Goal: Book appointment/travel/reservation

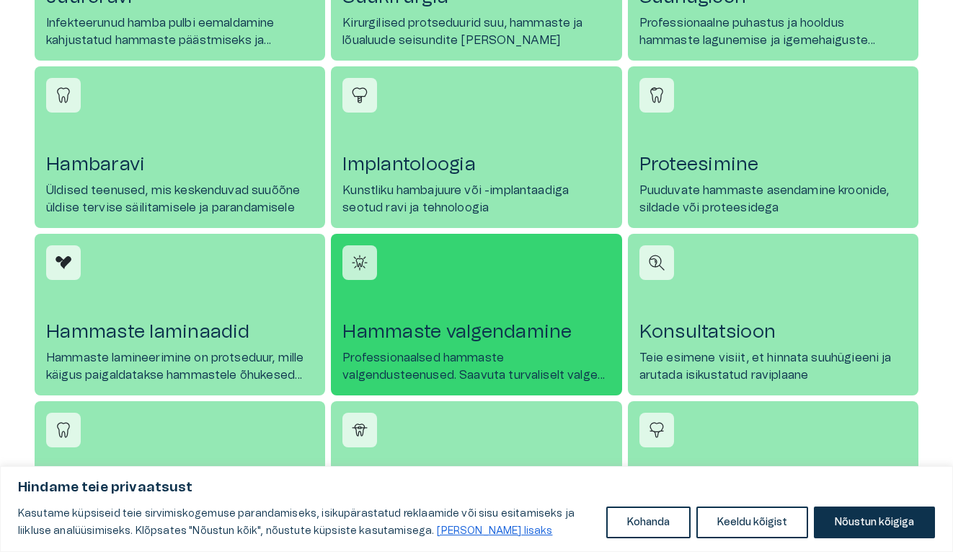
scroll to position [779, 0]
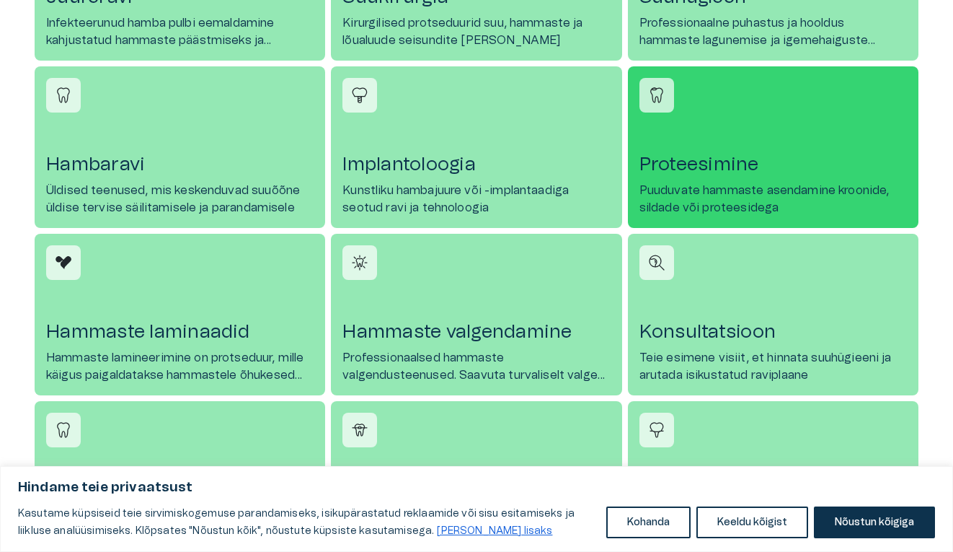
click at [704, 165] on h4 "Proteesimine" at bounding box center [774, 164] width 268 height 23
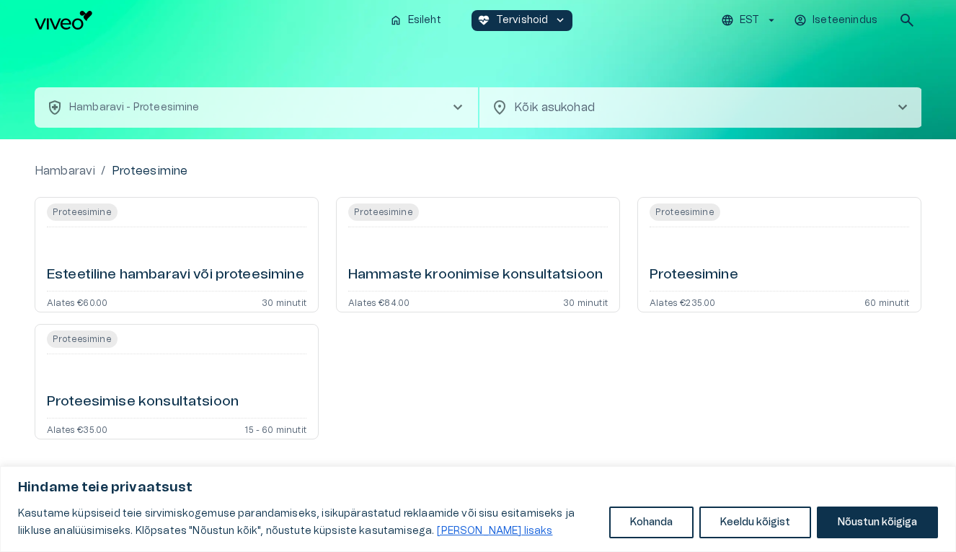
click at [901, 107] on span "chevron_right" at bounding box center [902, 107] width 17 height 17
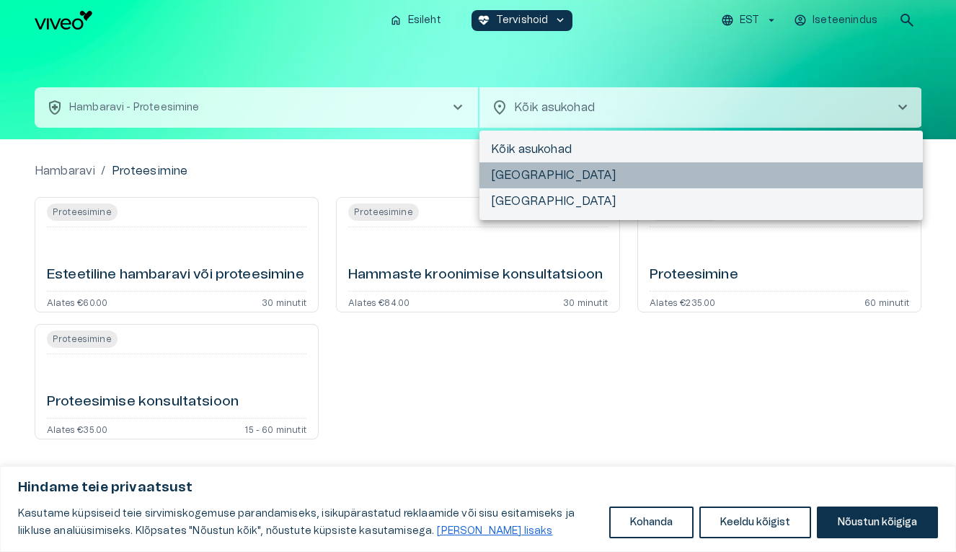
click at [551, 172] on li "[GEOGRAPHIC_DATA]" at bounding box center [701, 175] width 443 height 26
type input "**********"
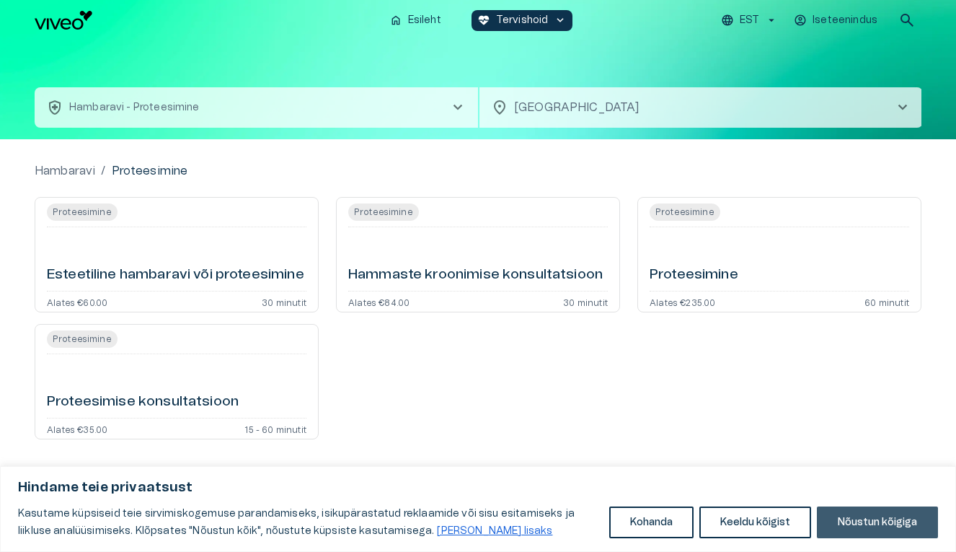
click at [854, 518] on button "Nõustun kõigiga" at bounding box center [877, 522] width 121 height 32
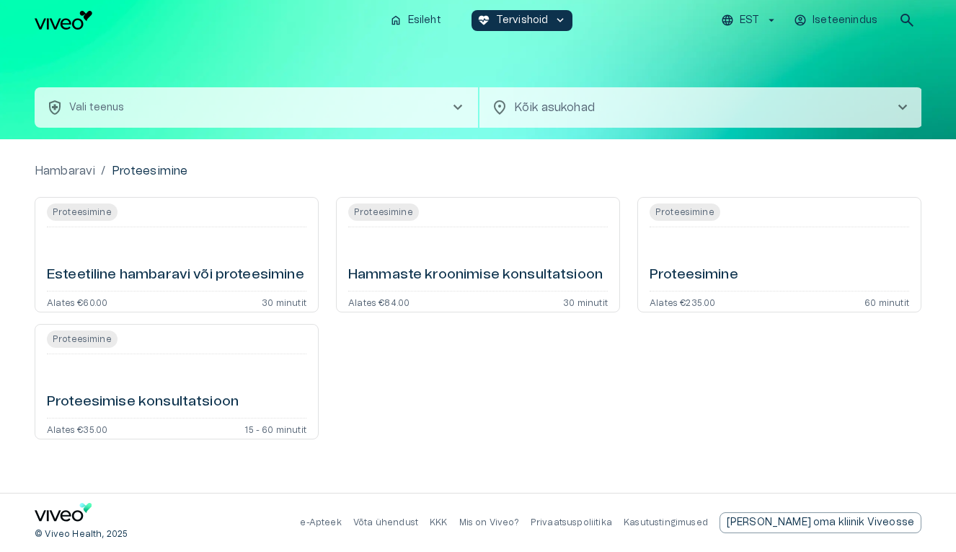
type input "**********"
click at [687, 208] on span "Proteesimine" at bounding box center [685, 211] width 71 height 17
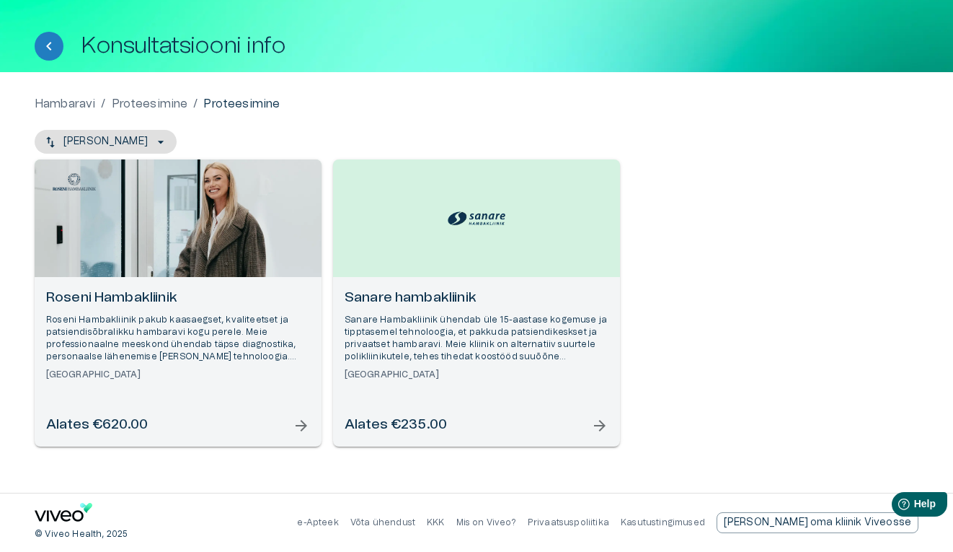
scroll to position [56, 0]
click at [482, 218] on img "Open selected supplier available booking dates" at bounding box center [477, 218] width 58 height 21
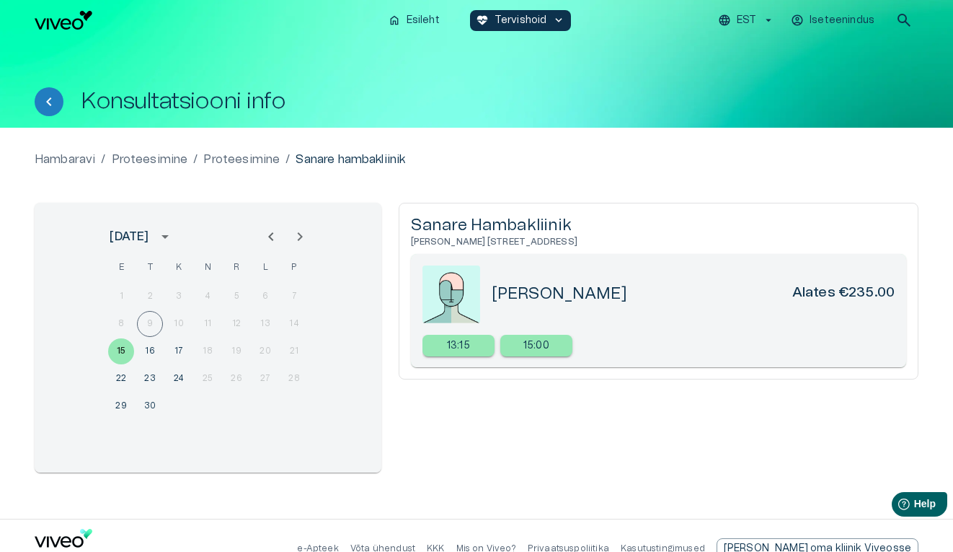
click at [299, 235] on icon "Next month" at bounding box center [299, 236] width 17 height 17
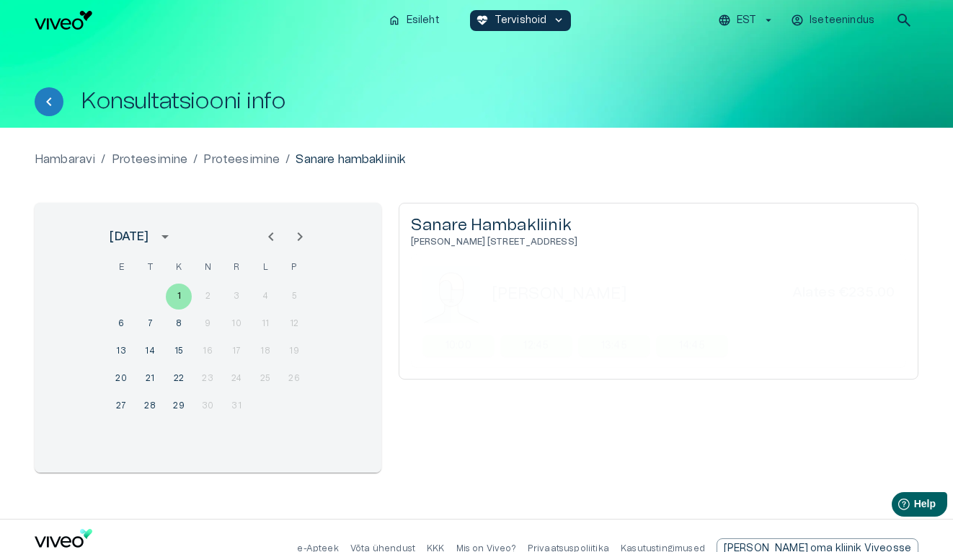
click at [266, 234] on icon "Previous month" at bounding box center [270, 236] width 17 height 17
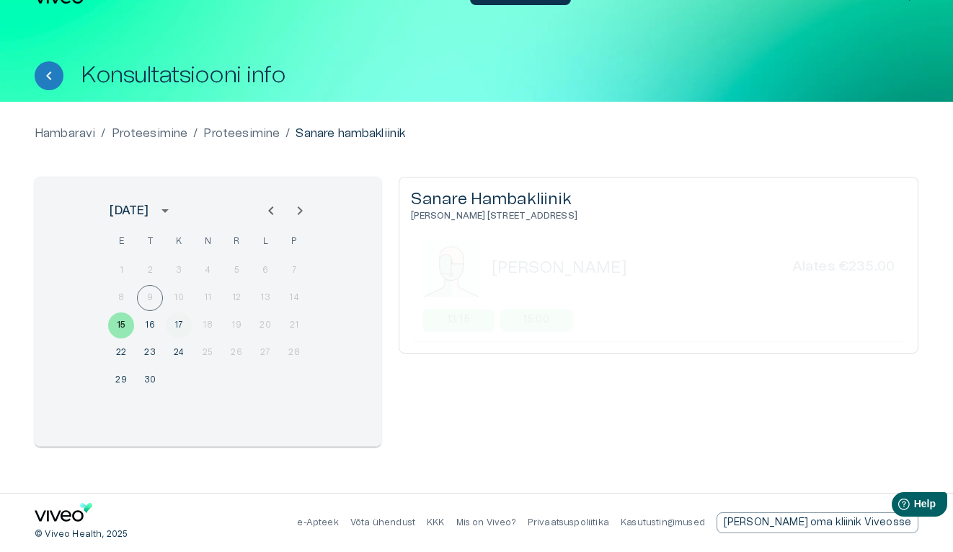
scroll to position [26, 0]
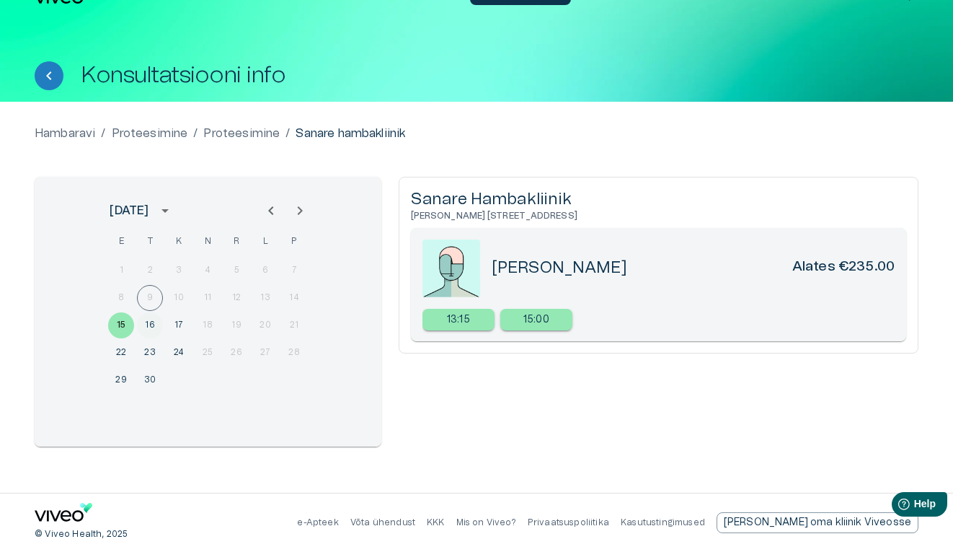
click at [150, 324] on button "16" at bounding box center [150, 325] width 26 height 26
click at [468, 319] on p "13:30" at bounding box center [459, 319] width 26 height 15
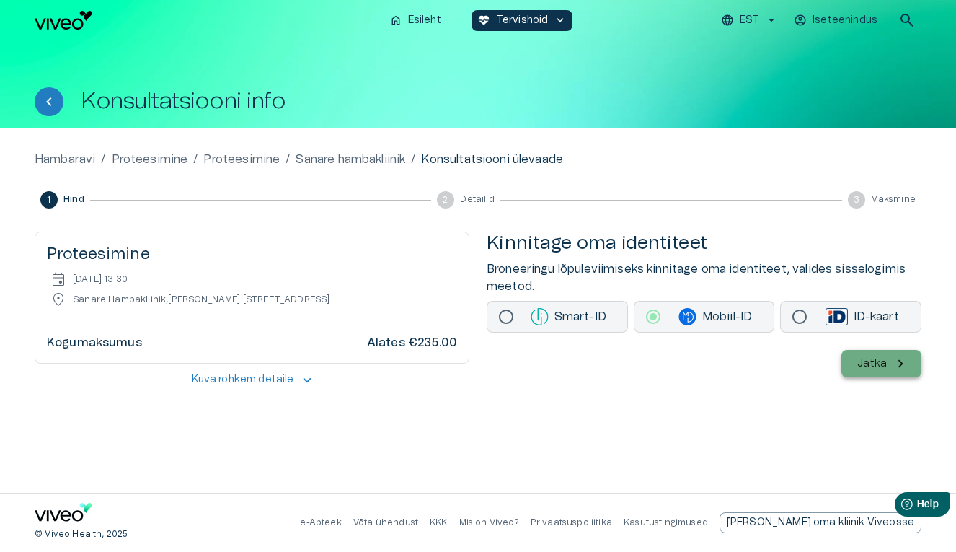
click at [867, 362] on p "Jätka" at bounding box center [872, 363] width 30 height 15
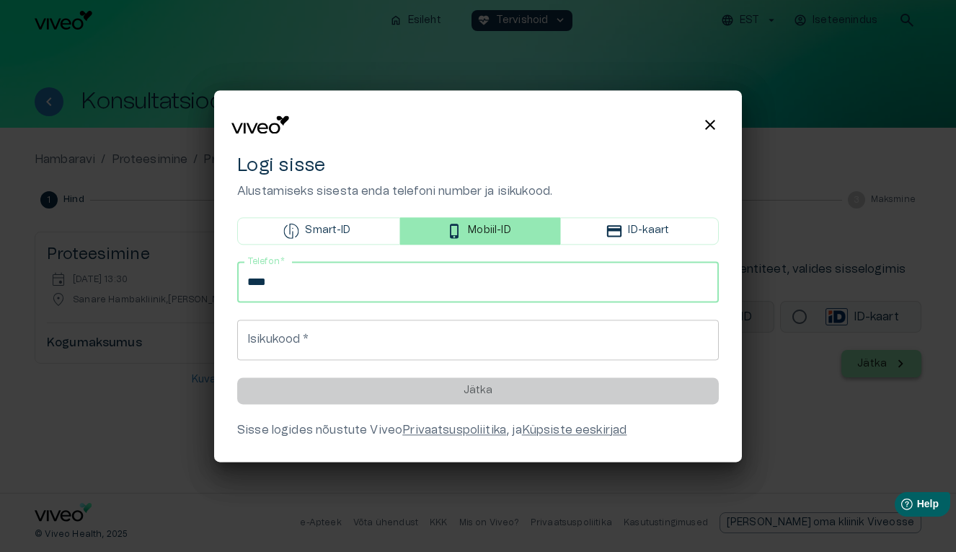
click at [377, 283] on input "****" at bounding box center [478, 282] width 482 height 40
type input "**********"
click at [324, 337] on input "Isikukood   *" at bounding box center [478, 339] width 482 height 40
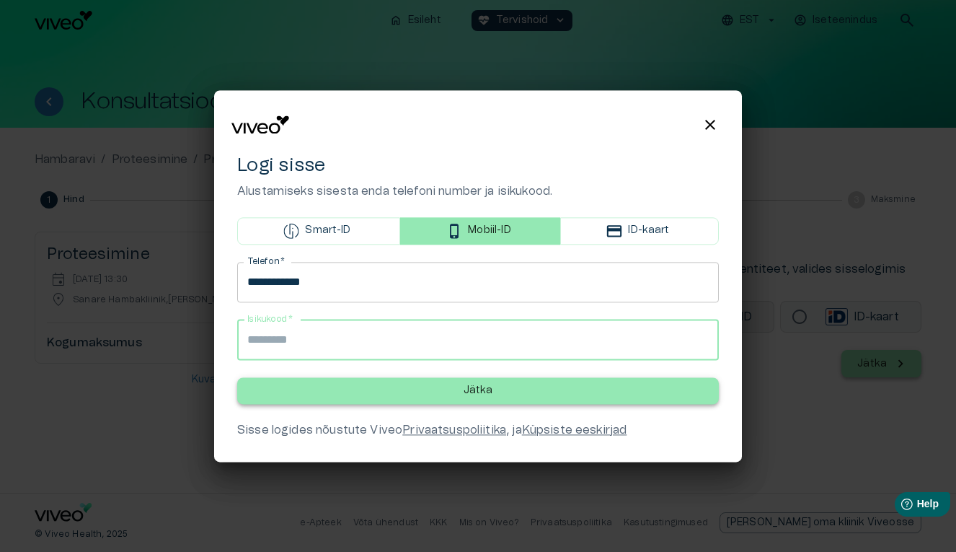
type input "**********"
click at [473, 390] on p "Jätka" at bounding box center [479, 390] width 30 height 15
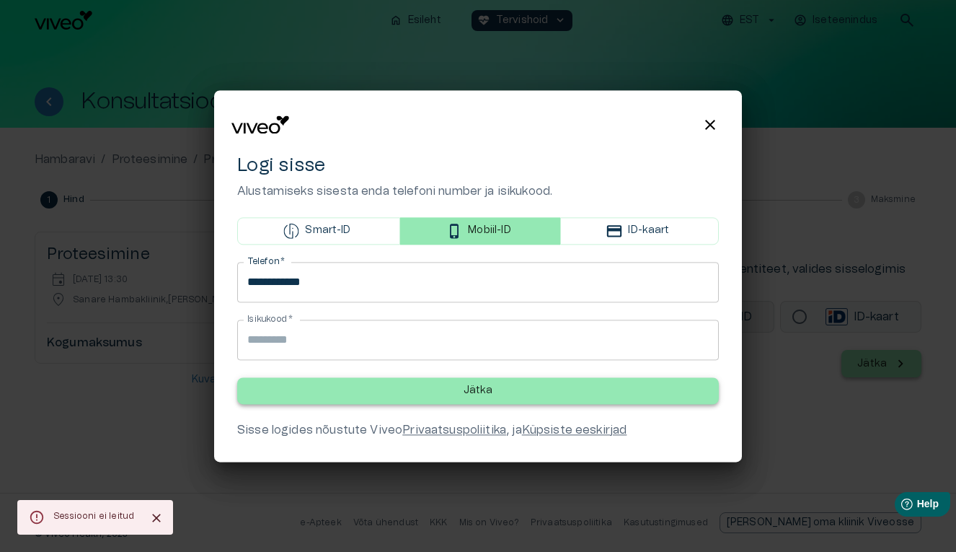
click at [466, 391] on p "Jätka" at bounding box center [479, 390] width 30 height 15
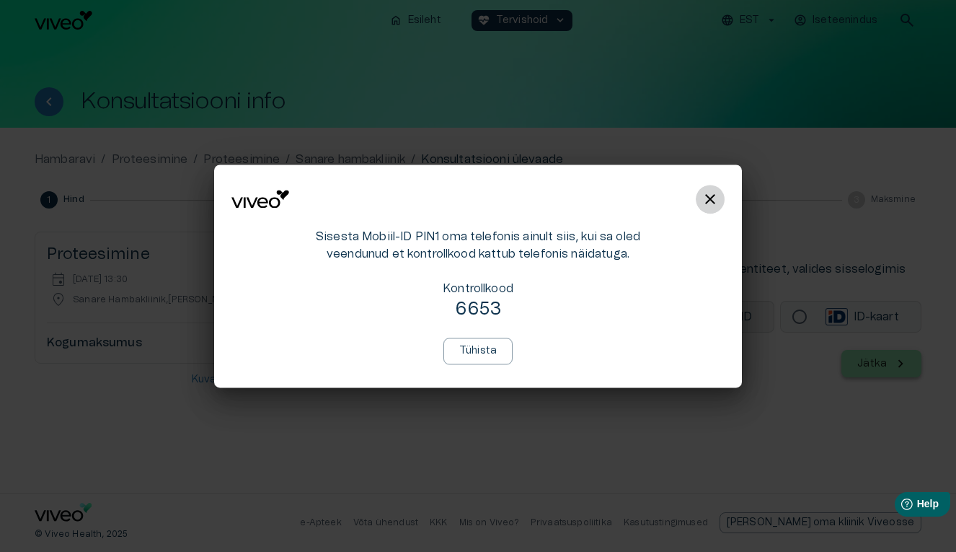
click at [707, 195] on span "close" at bounding box center [710, 198] width 17 height 17
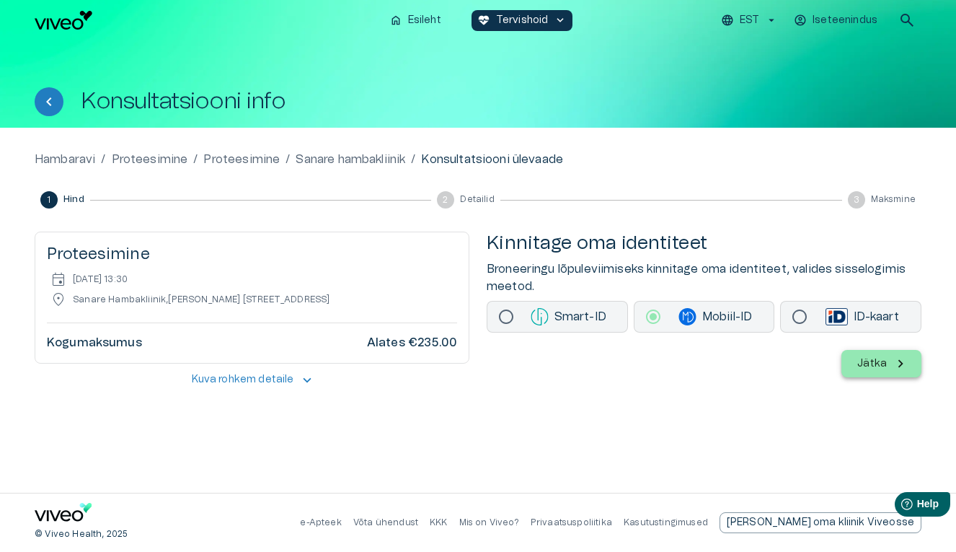
click at [883, 363] on p "Jätka" at bounding box center [872, 363] width 30 height 15
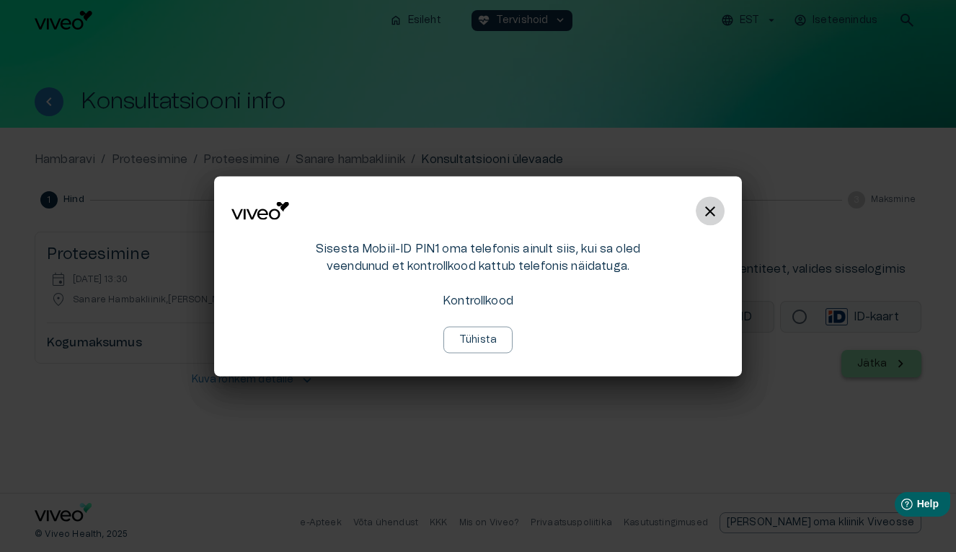
click at [710, 211] on span "close" at bounding box center [710, 210] width 17 height 17
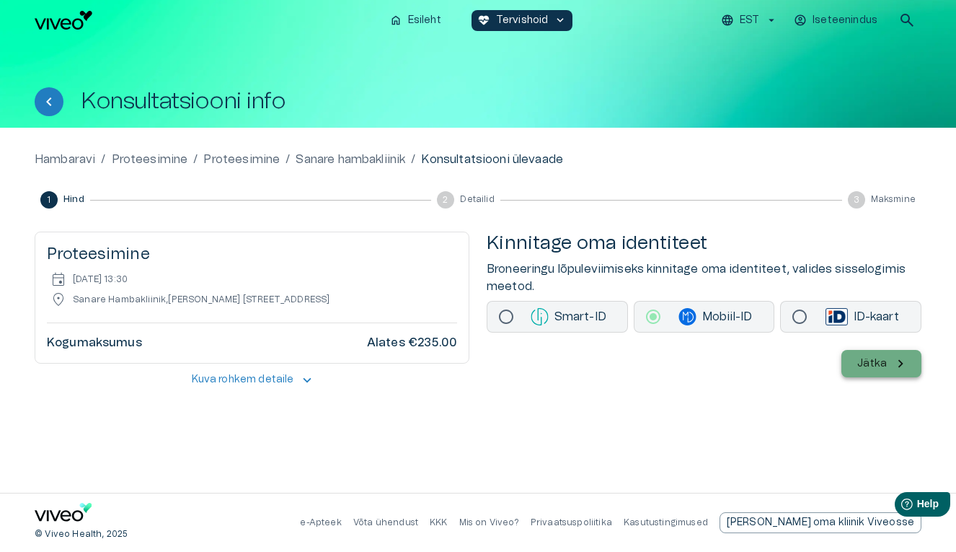
click at [883, 363] on p "Jätka" at bounding box center [872, 363] width 30 height 15
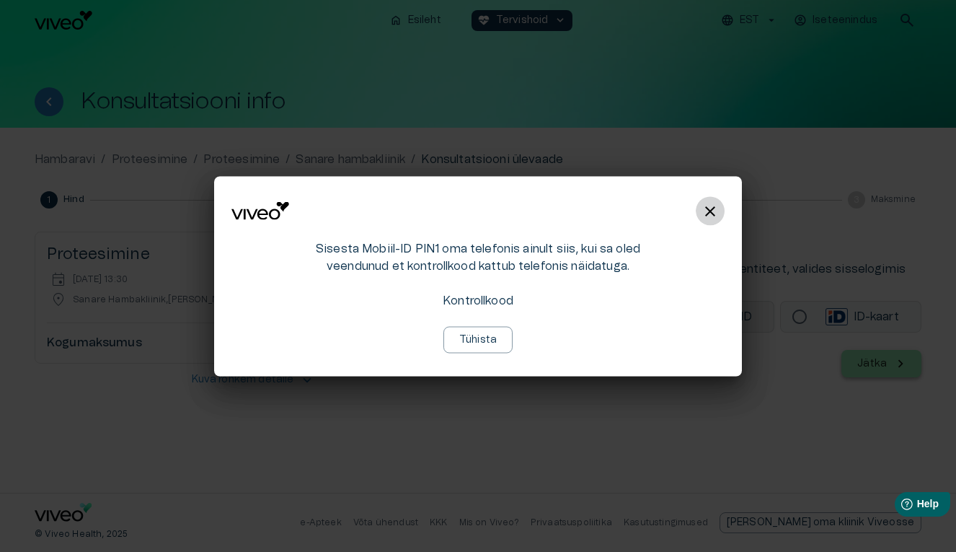
click at [704, 206] on span "close" at bounding box center [710, 210] width 17 height 17
